Goal: Communication & Community: Ask a question

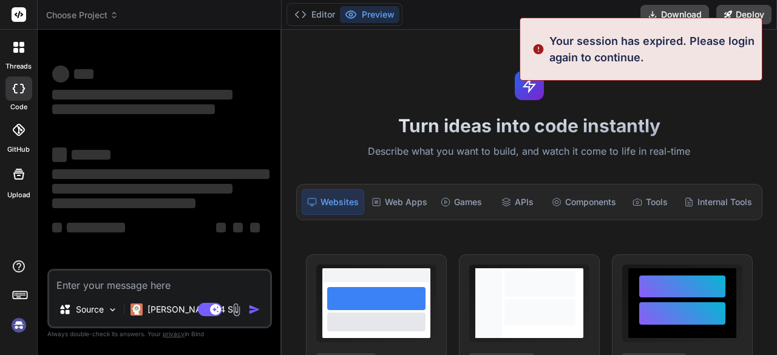
scroll to position [34, 0]
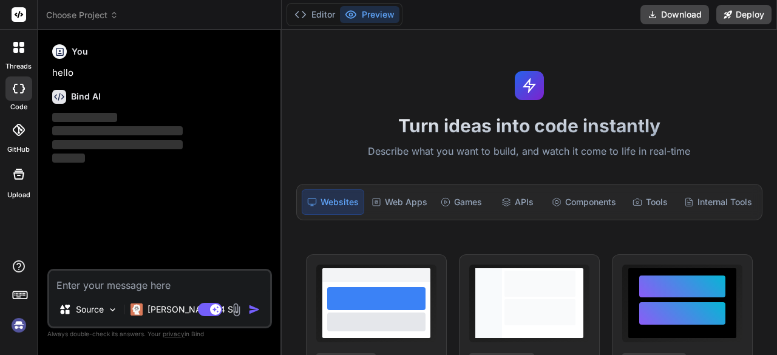
type textarea "x"
click at [17, 52] on icon at bounding box center [15, 50] width 5 height 5
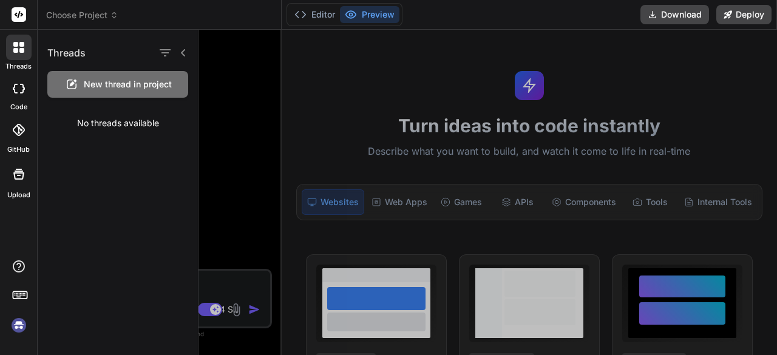
click at [12, 47] on div at bounding box center [18, 47] width 25 height 25
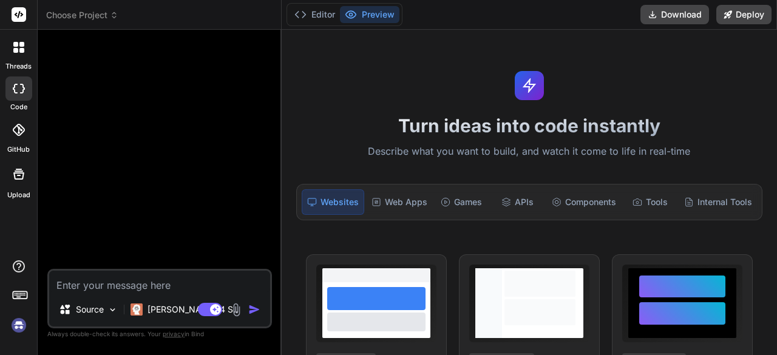
click at [13, 44] on icon at bounding box center [15, 44] width 5 height 5
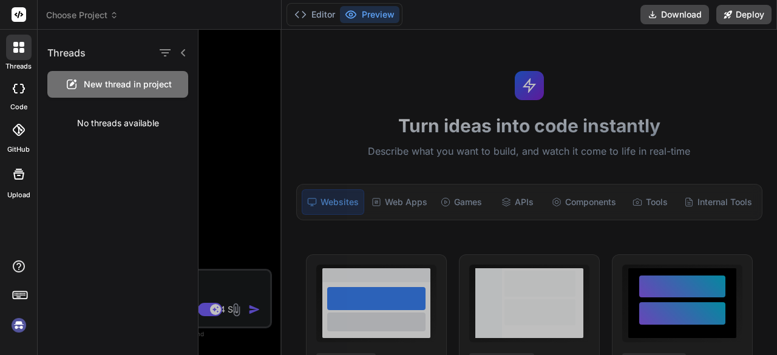
click at [126, 80] on span "New thread in project" at bounding box center [128, 84] width 88 height 12
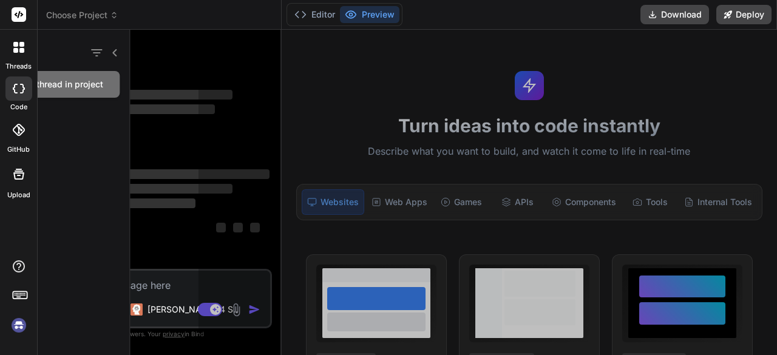
scroll to position [34, 0]
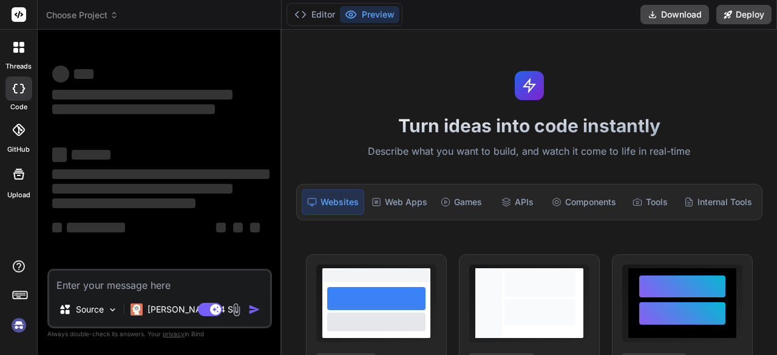
type textarea "x"
